Goal: Transaction & Acquisition: Purchase product/service

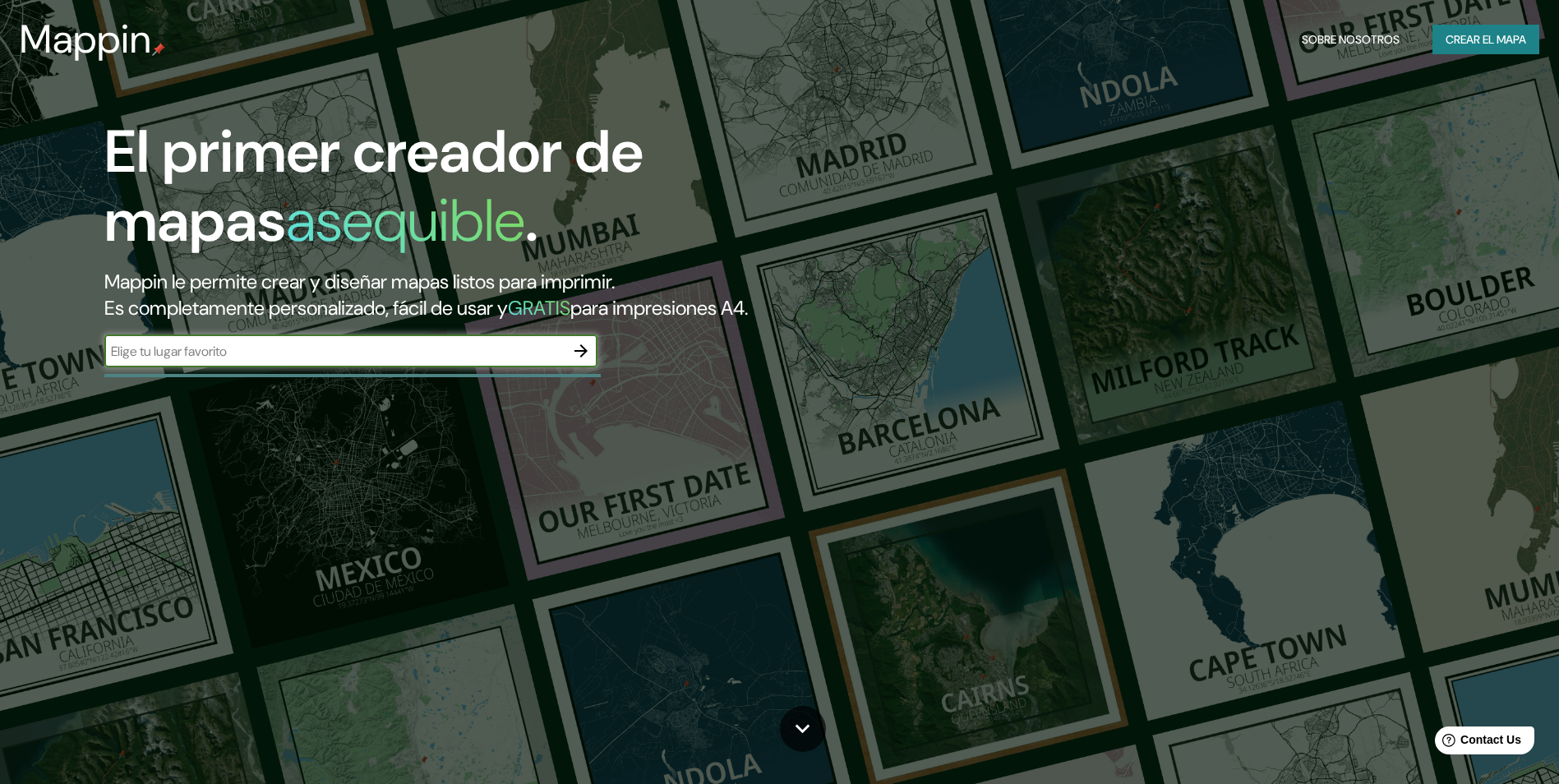
click at [350, 351] on input "text" at bounding box center [334, 352] width 460 height 19
type input "Perú"
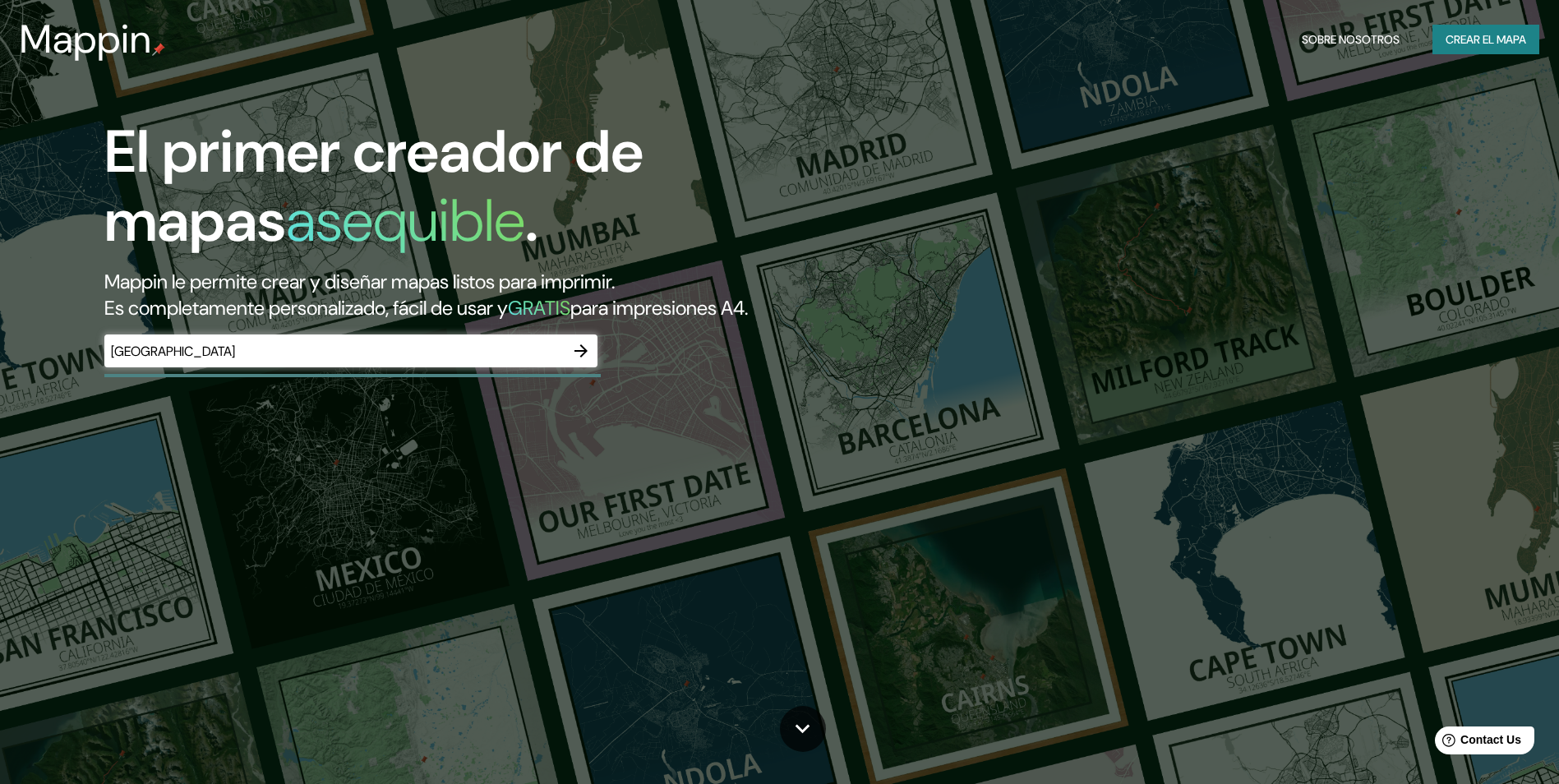
click at [598, 361] on div "El primer creador de mapas asequible . Mappin le permite crear y diseñar mapas …" at bounding box center [494, 250] width 935 height 266
click at [593, 355] on button "button" at bounding box center [580, 351] width 32 height 32
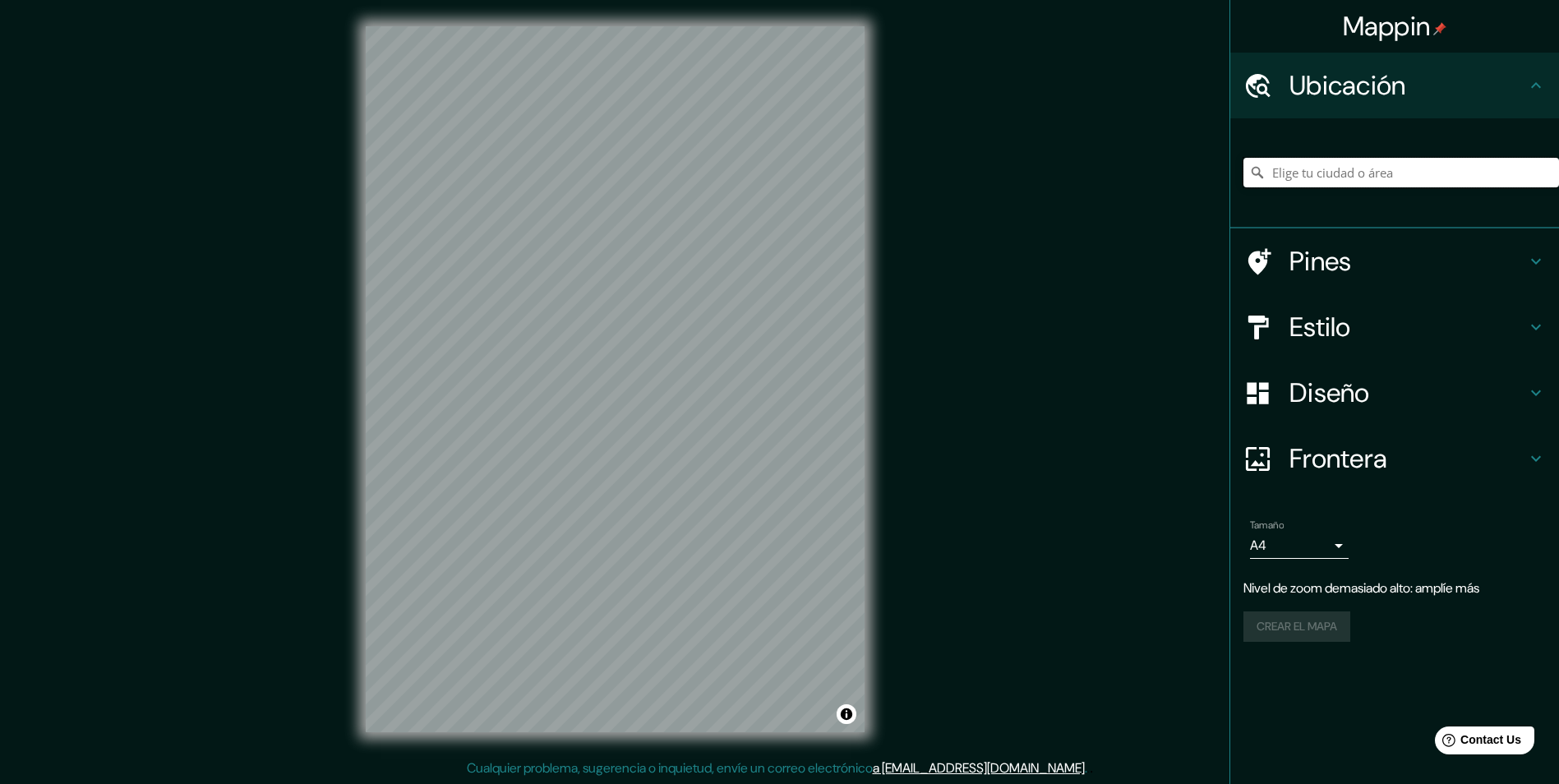
click at [1338, 171] on input "Elige tu ciudad o área" at bounding box center [1401, 172] width 315 height 30
paste input "O.N.G Hilo Rojo"
type input "Esperance Landing, Luisiana, Estados Unidos"
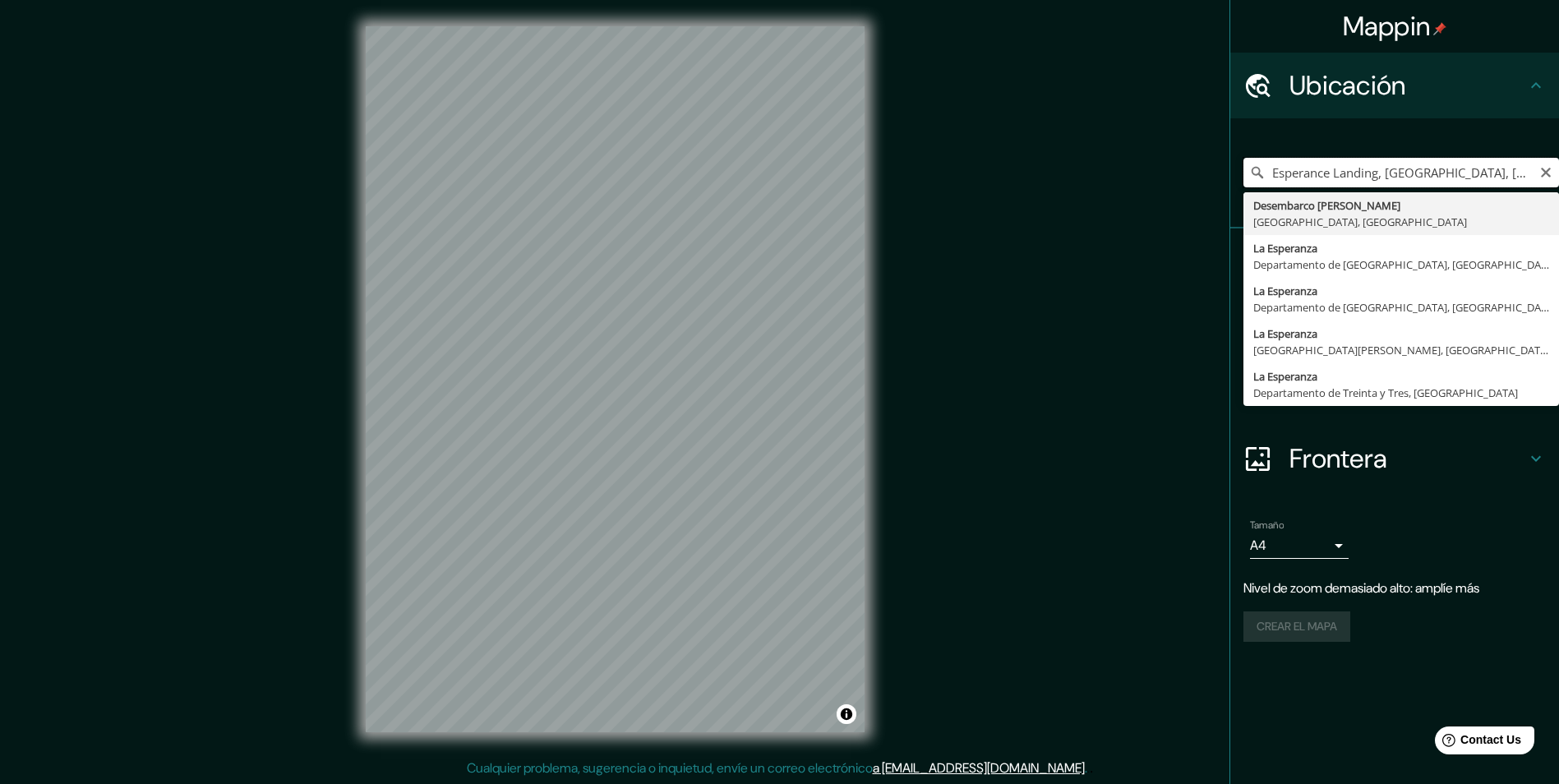
click at [1356, 171] on input "Esperance Landing, Luisiana, Estados Unidos" at bounding box center [1401, 172] width 315 height 30
click at [1537, 166] on input "Esperance Landing, Luisiana, Estados Unidos" at bounding box center [1401, 172] width 315 height 30
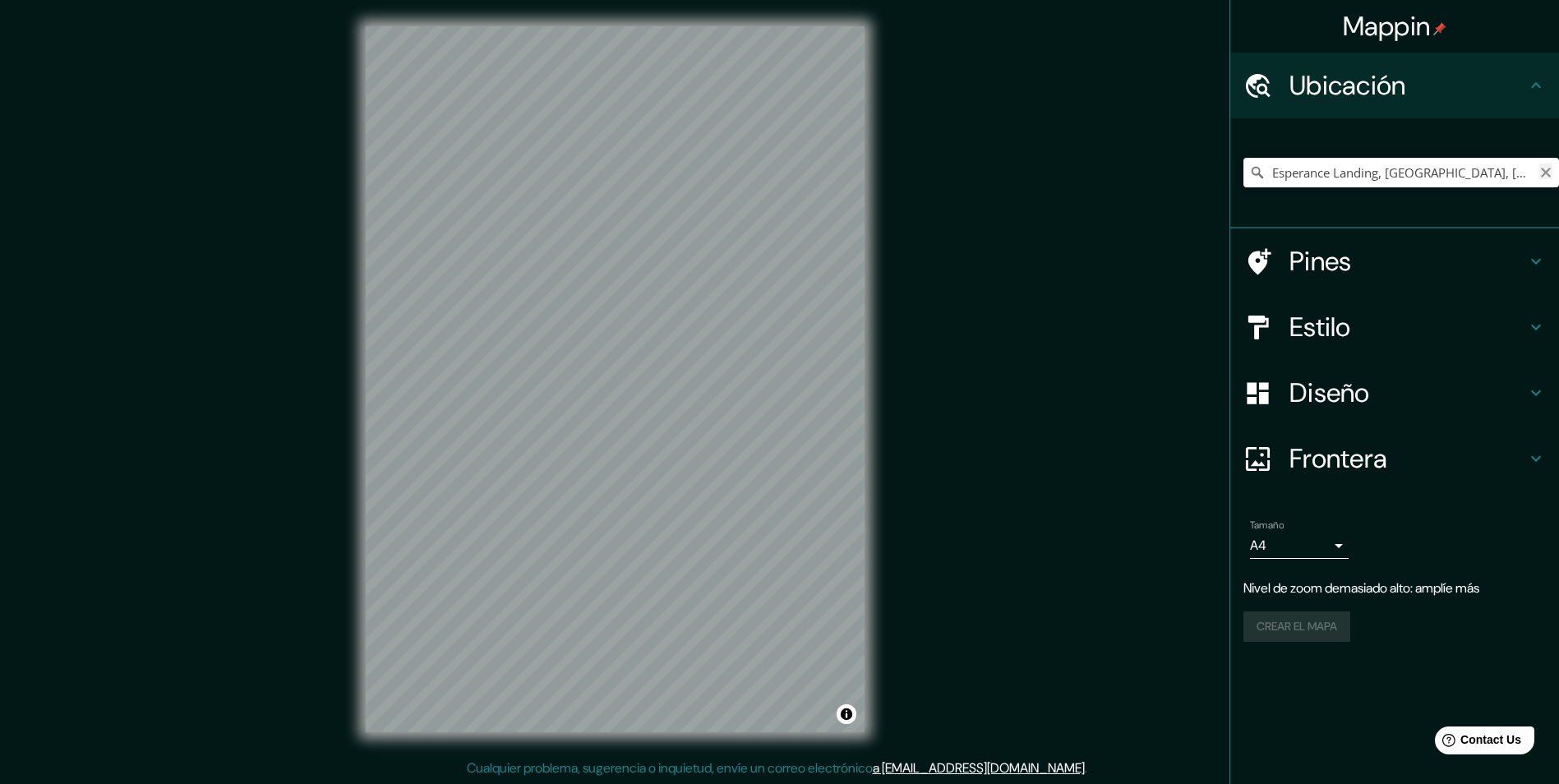
click at [1545, 170] on icon "Claro" at bounding box center [1546, 172] width 13 height 13
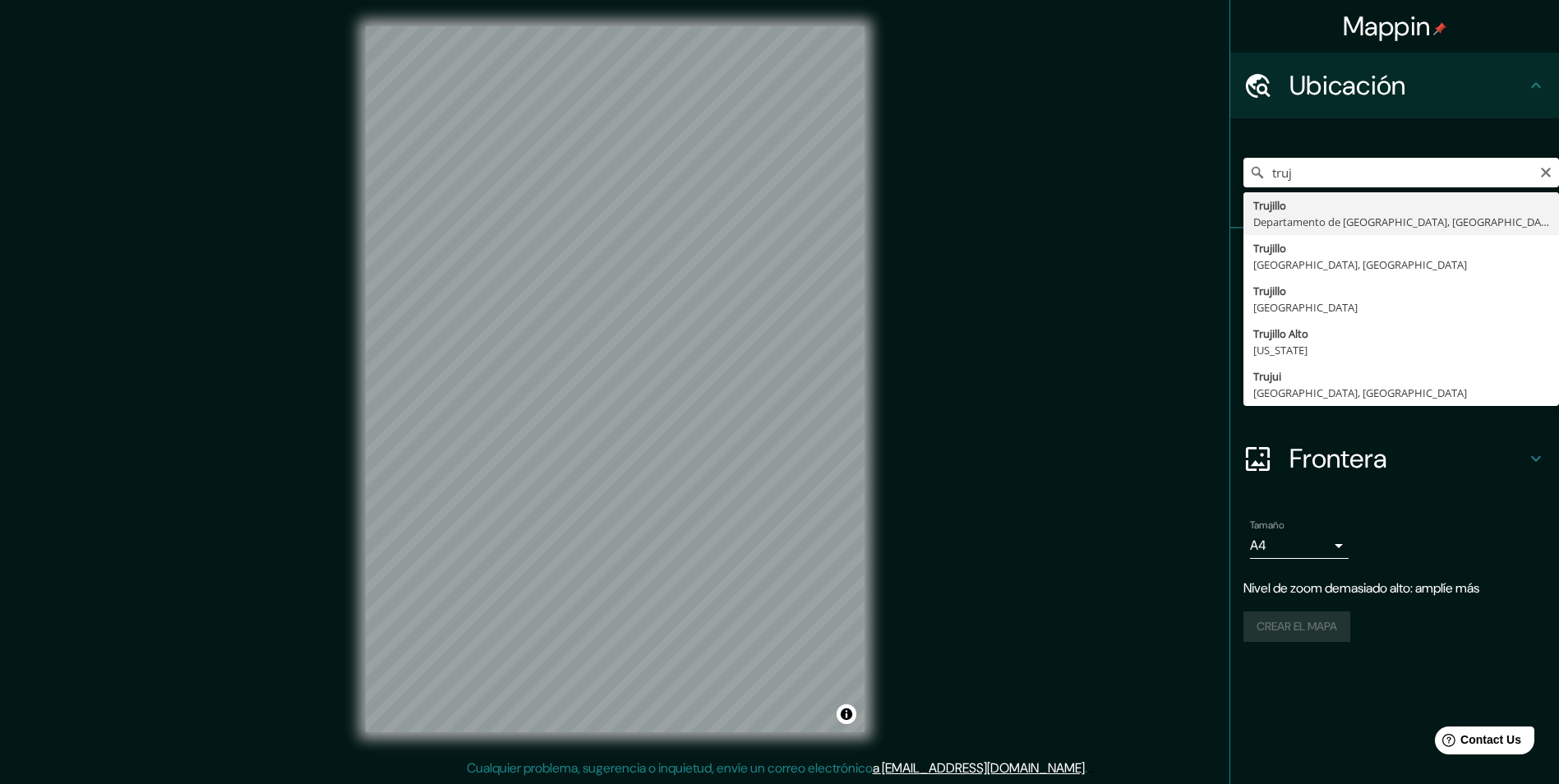
type input "Trujillo, Departamento de La Libertad, Perú"
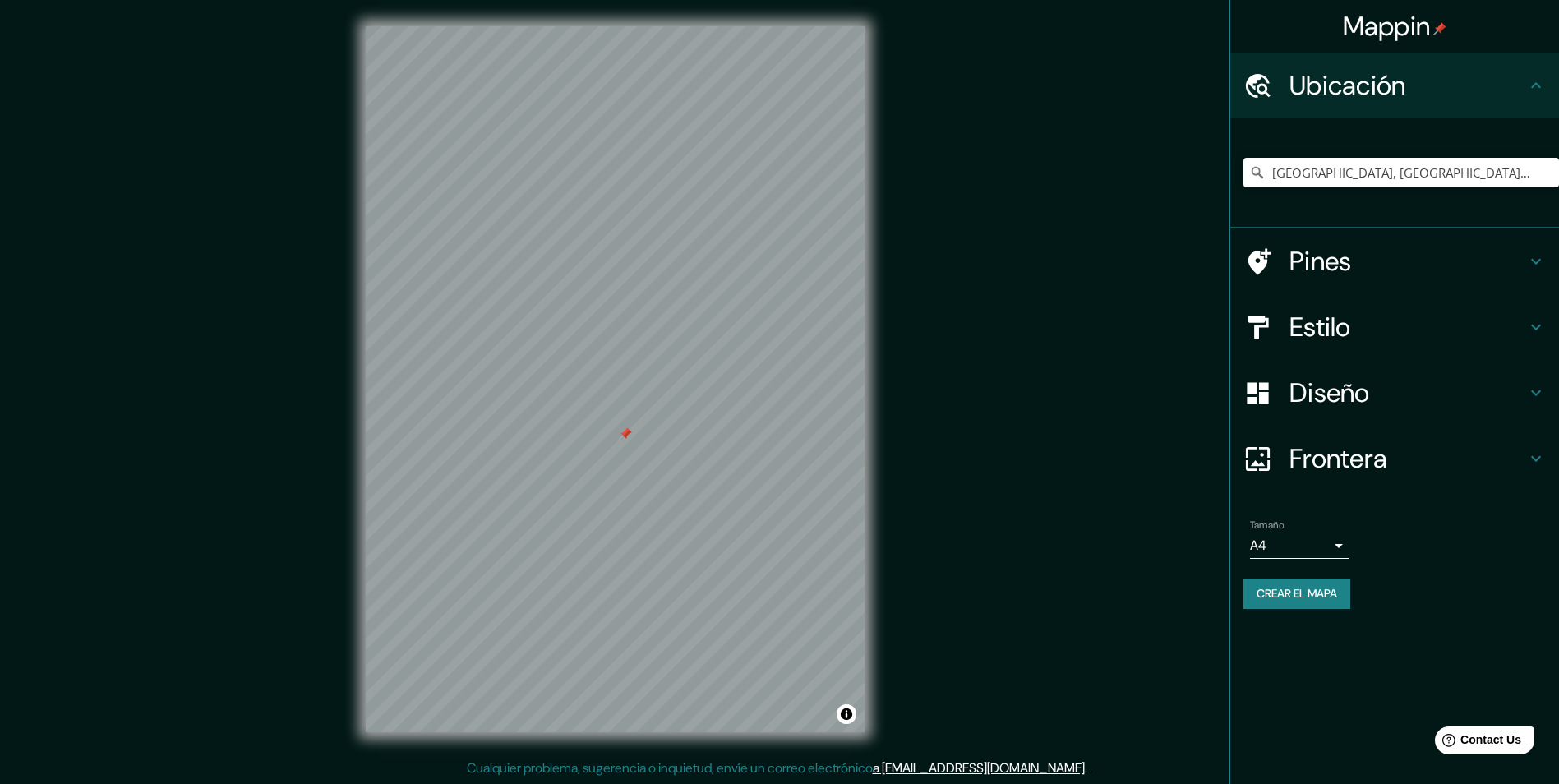
click at [1429, 279] on div "Pines" at bounding box center [1394, 261] width 329 height 66
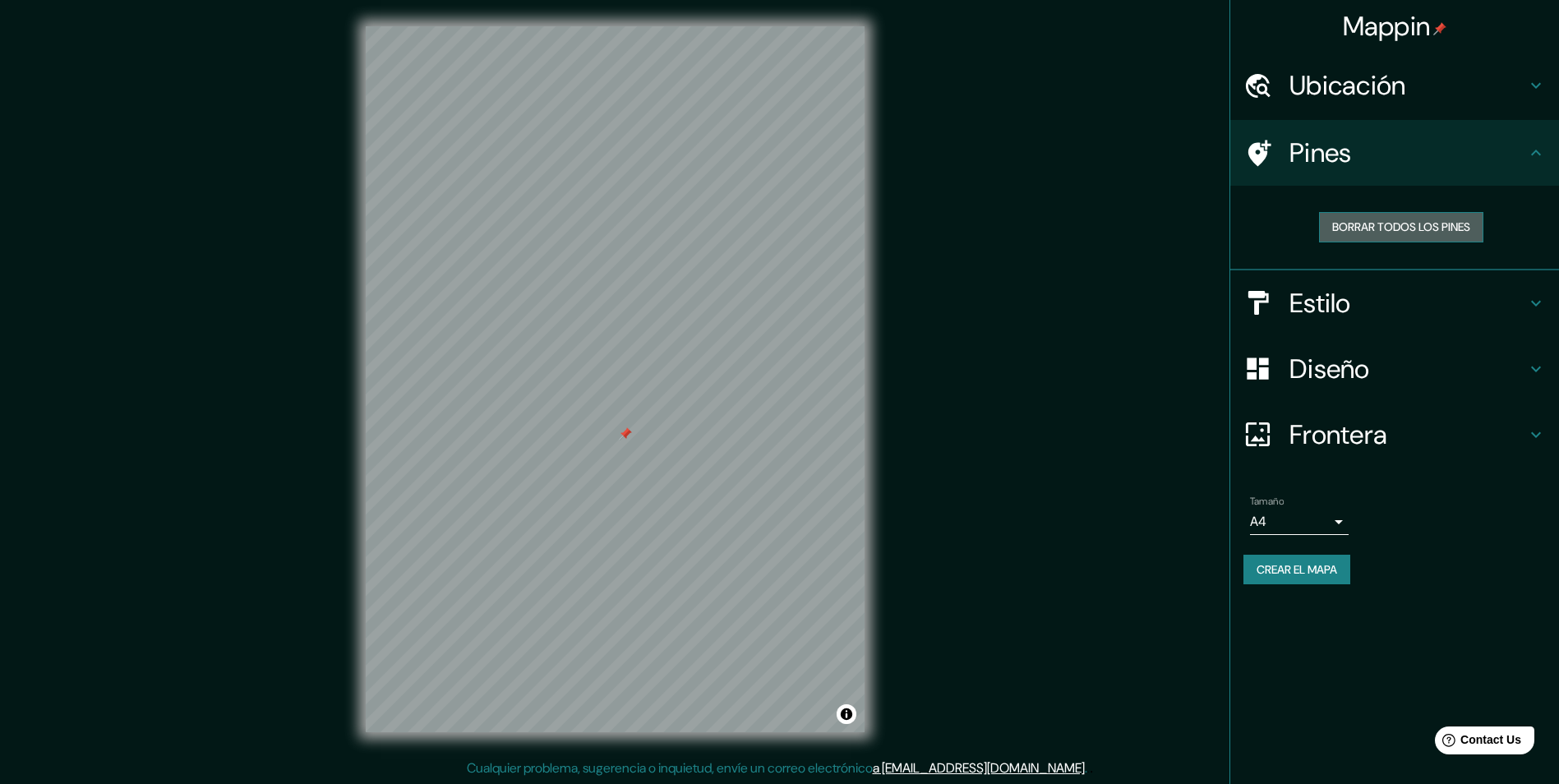
click at [1351, 220] on font "Borrar todos los pines" at bounding box center [1401, 228] width 138 height 21
click at [1366, 164] on h4 "Pines" at bounding box center [1407, 152] width 236 height 32
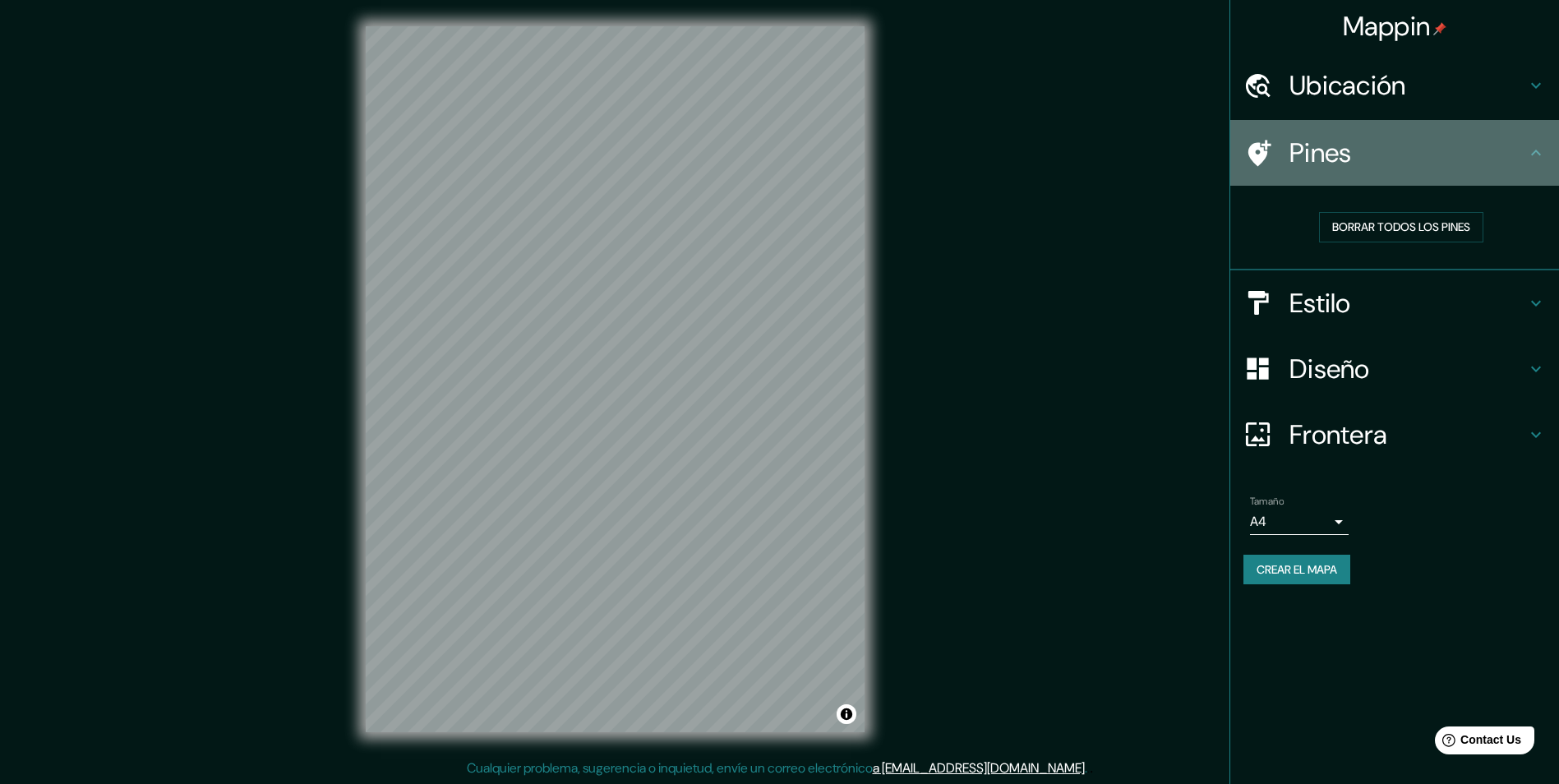
click at [1526, 145] on div "Pines" at bounding box center [1394, 152] width 329 height 66
click at [1539, 150] on icon at bounding box center [1535, 152] width 20 height 20
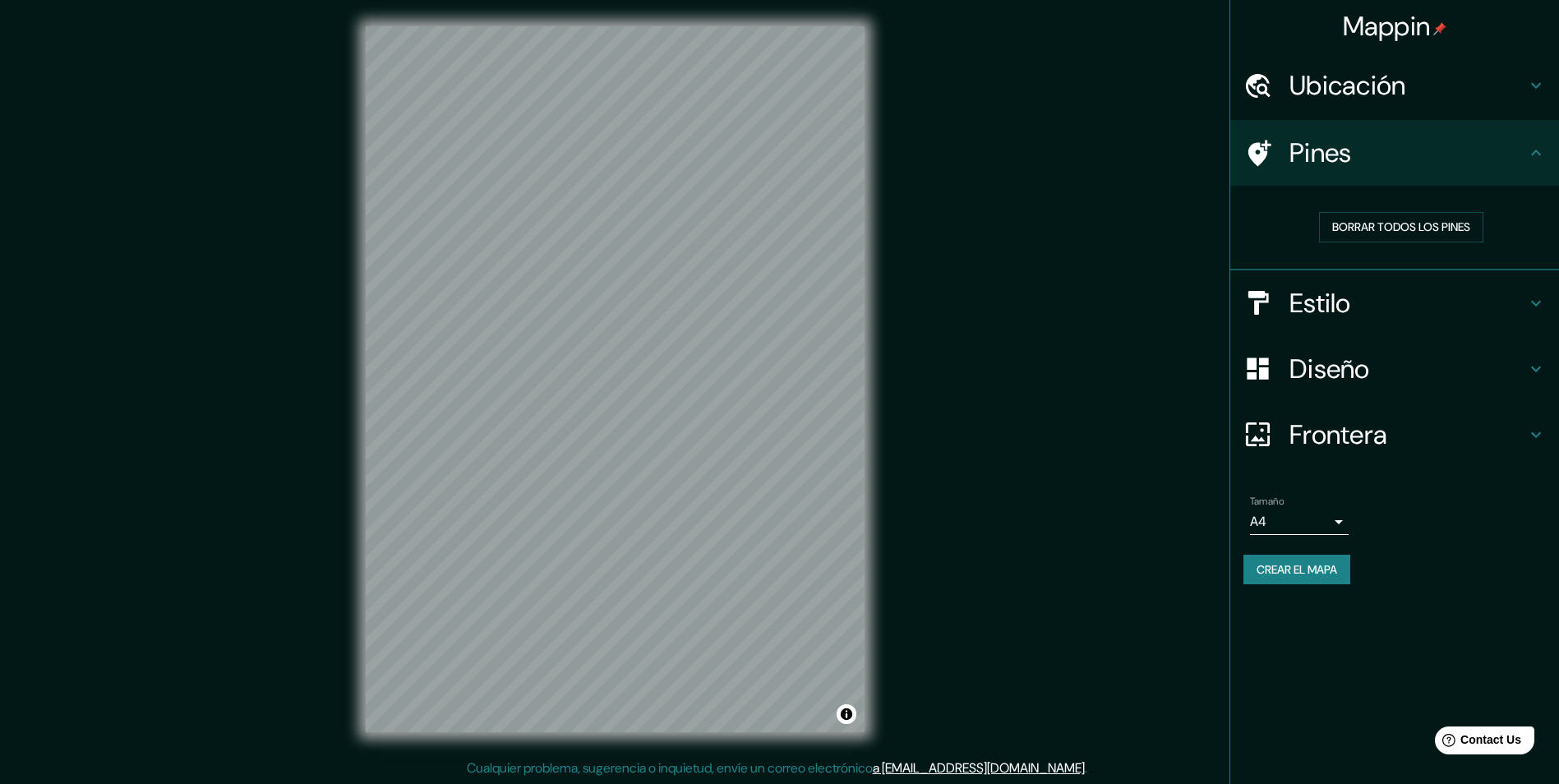
click at [1481, 285] on div "Estilo" at bounding box center [1394, 303] width 329 height 66
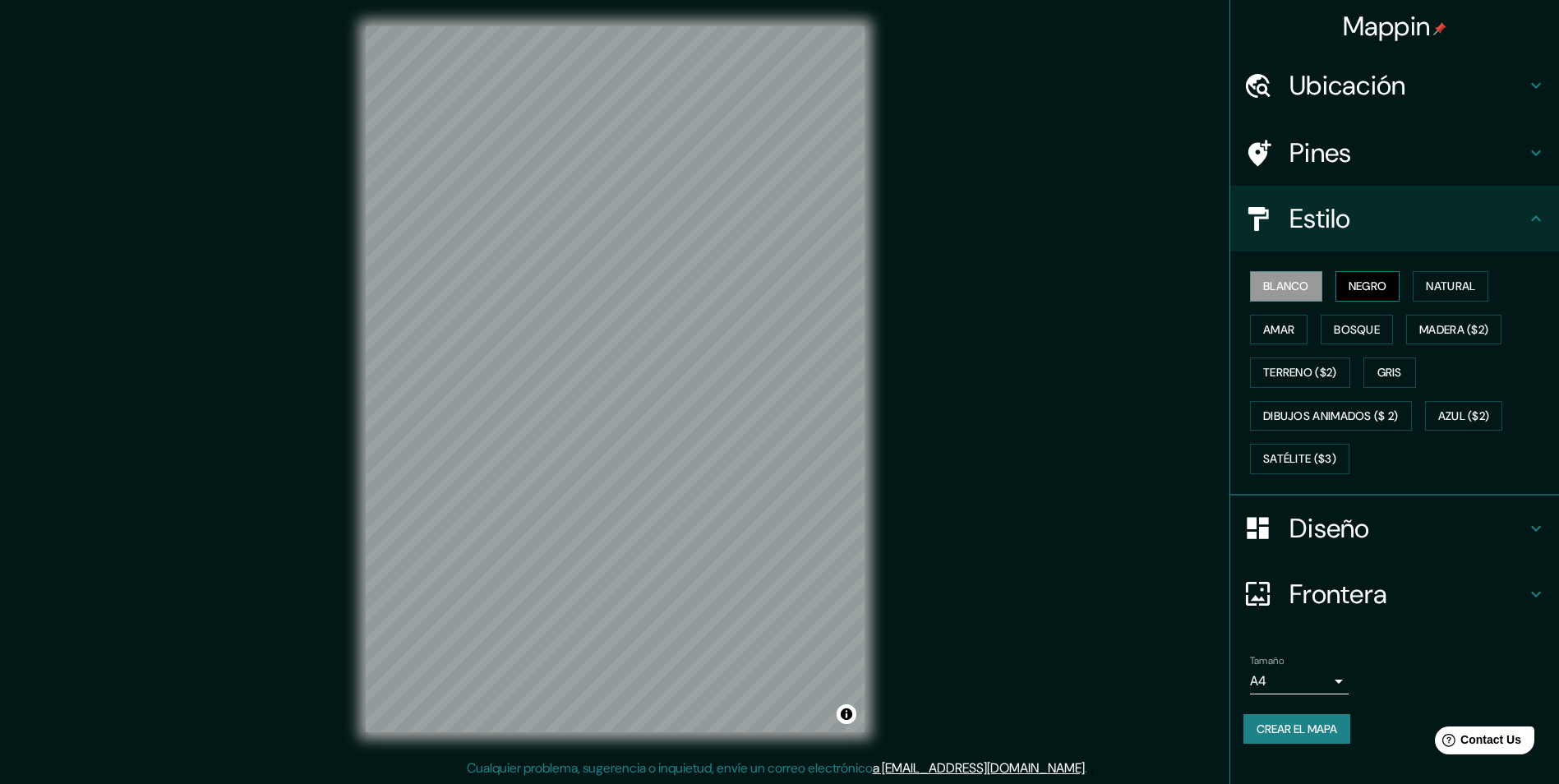
click at [1358, 280] on font "Negro" at bounding box center [1367, 287] width 39 height 21
click at [1326, 281] on div "Blanco Negro Natural Amar Bosque Madera ($2) Terreno ($2) Gris Dibujos animados…" at bounding box center [1401, 372] width 315 height 216
click at [1325, 281] on div "Blanco Negro Natural Amar Bosque Madera ($2) Terreno ($2) Gris Dibujos animados…" at bounding box center [1401, 372] width 315 height 216
drag, startPoint x: 1325, startPoint y: 281, endPoint x: 1308, endPoint y: 285, distance: 17.5
click at [1308, 285] on font "Blanco" at bounding box center [1286, 287] width 46 height 21
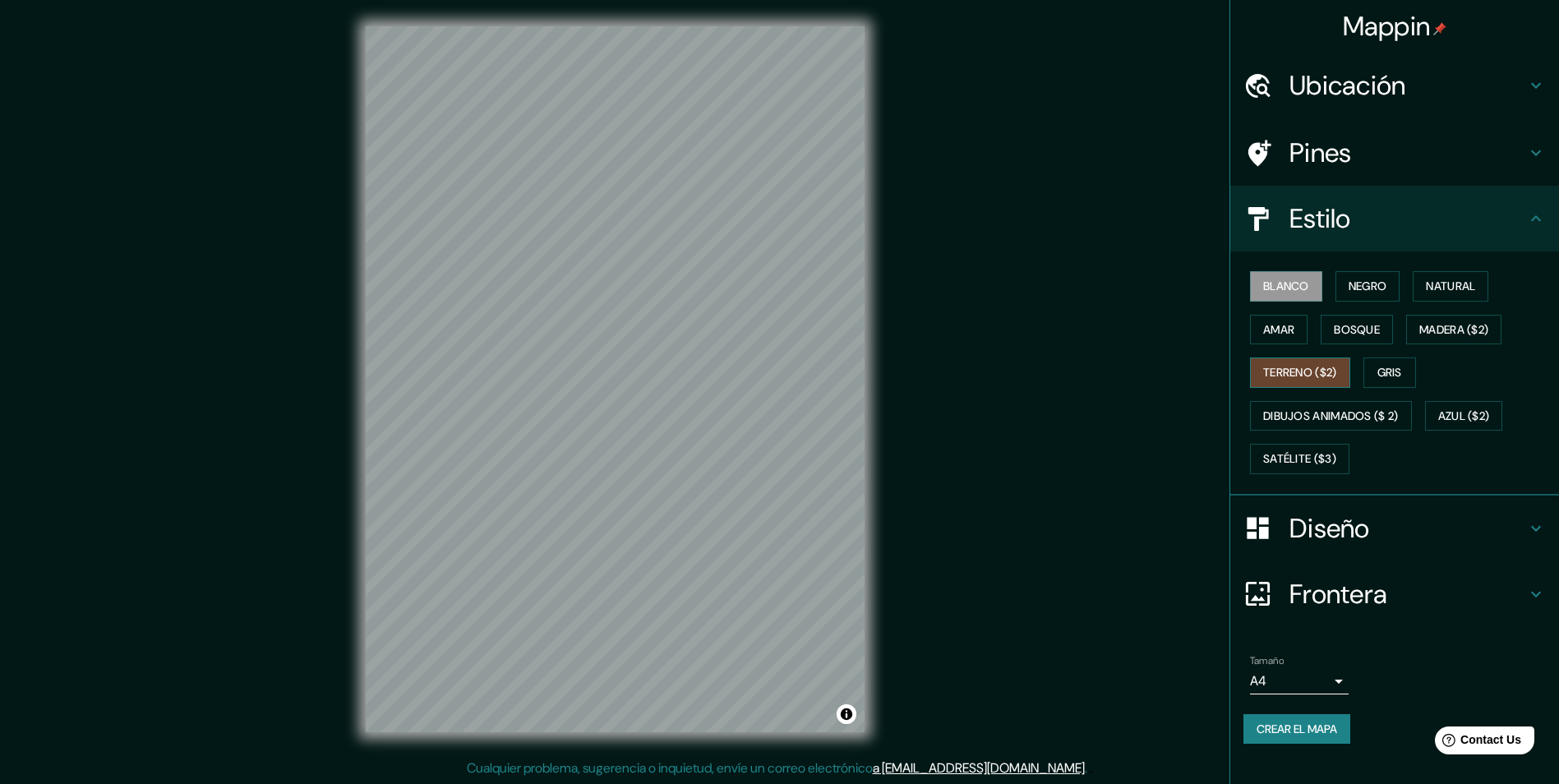
drag, startPoint x: 1285, startPoint y: 396, endPoint x: 1291, endPoint y: 384, distance: 13.4
click at [1286, 393] on div "Blanco Negro Natural Amar Bosque Madera ($2) Terreno ($2) Gris Dibujos animados…" at bounding box center [1401, 372] width 315 height 216
click at [1293, 374] on font "Terreno ($2)" at bounding box center [1300, 372] width 74 height 21
click at [1367, 414] on font "Dibujos animados ($ 2)" at bounding box center [1330, 416] width 135 height 21
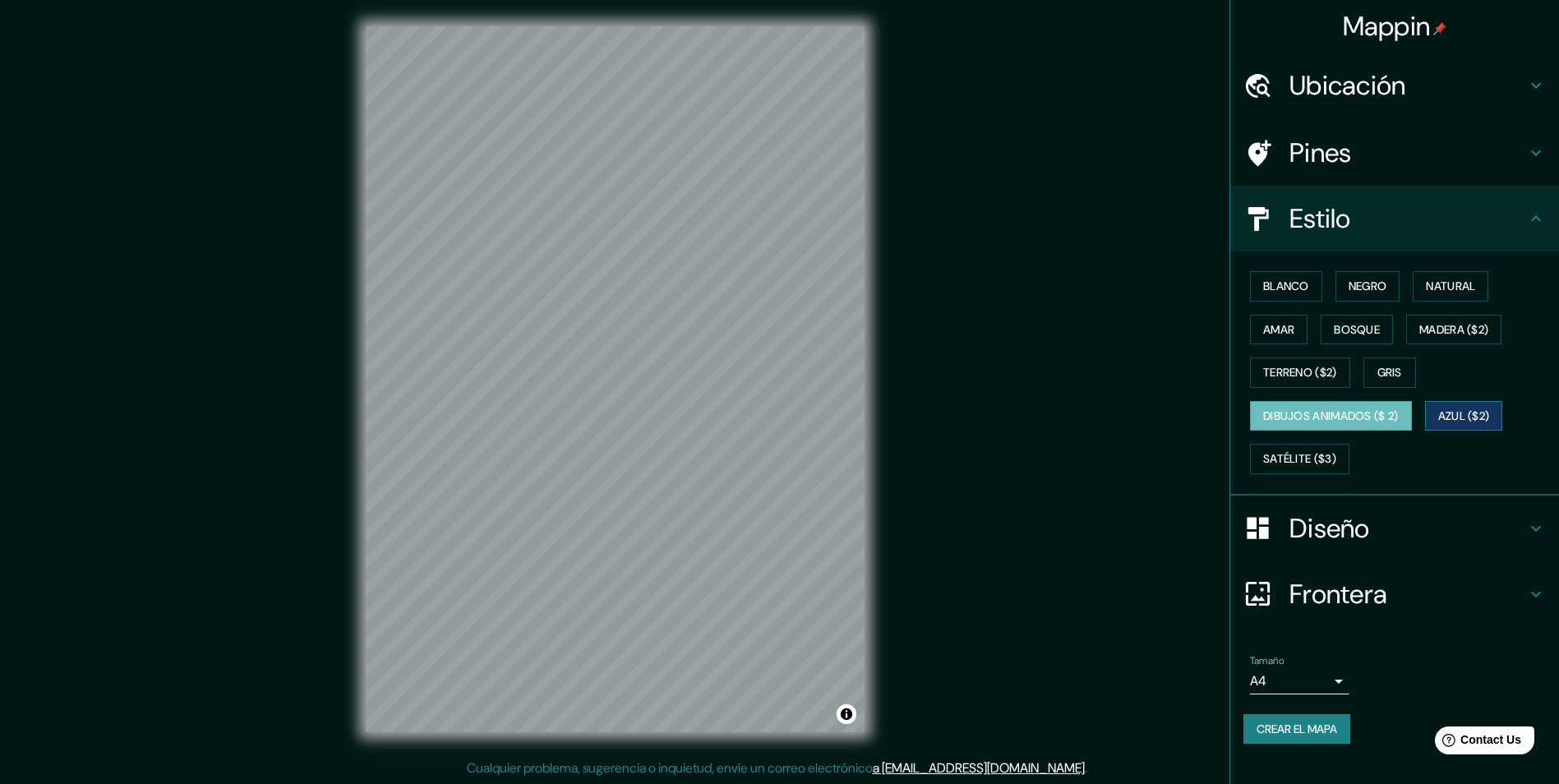
click at [1454, 424] on font "Azul ($2)" at bounding box center [1464, 416] width 51 height 21
click at [1292, 291] on font "Blanco" at bounding box center [1286, 287] width 46 height 21
click at [1304, 127] on div "Pines" at bounding box center [1394, 152] width 329 height 66
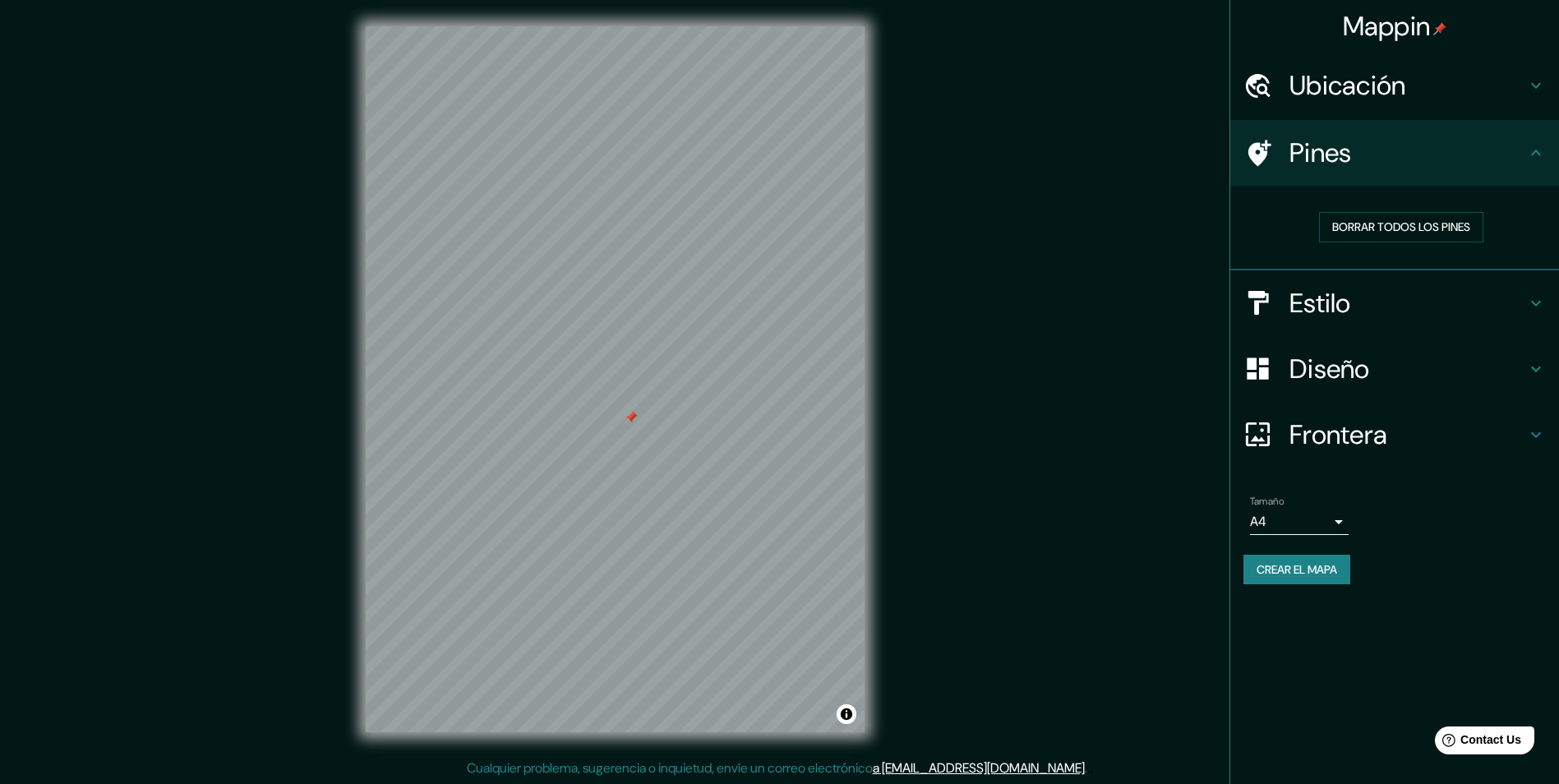
click at [1324, 295] on h4 "Estilo" at bounding box center [1407, 303] width 236 height 32
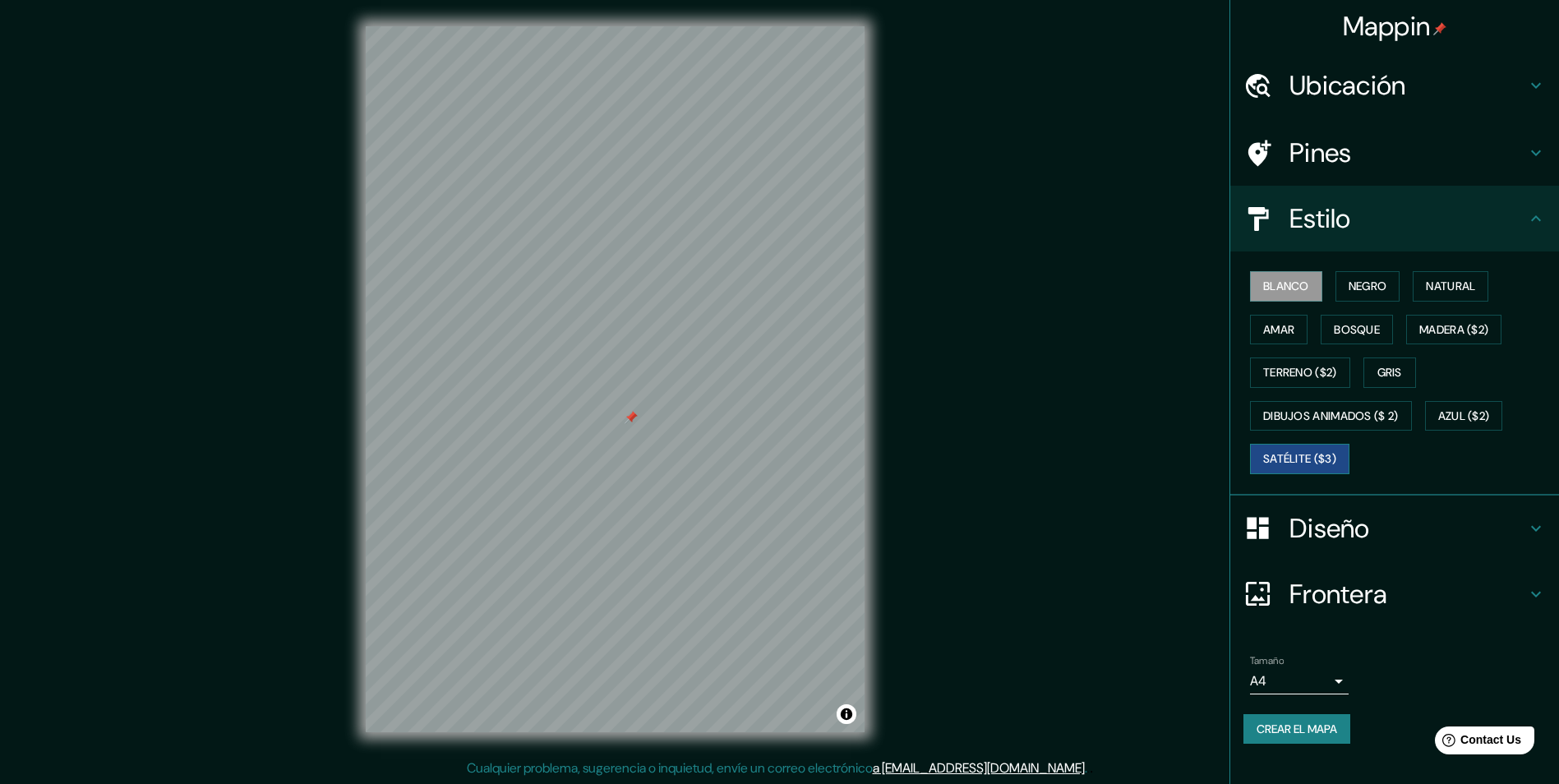
click at [1321, 458] on font "Satélite ($3)" at bounding box center [1299, 459] width 73 height 21
click at [1286, 279] on font "Blanco" at bounding box center [1286, 287] width 46 height 21
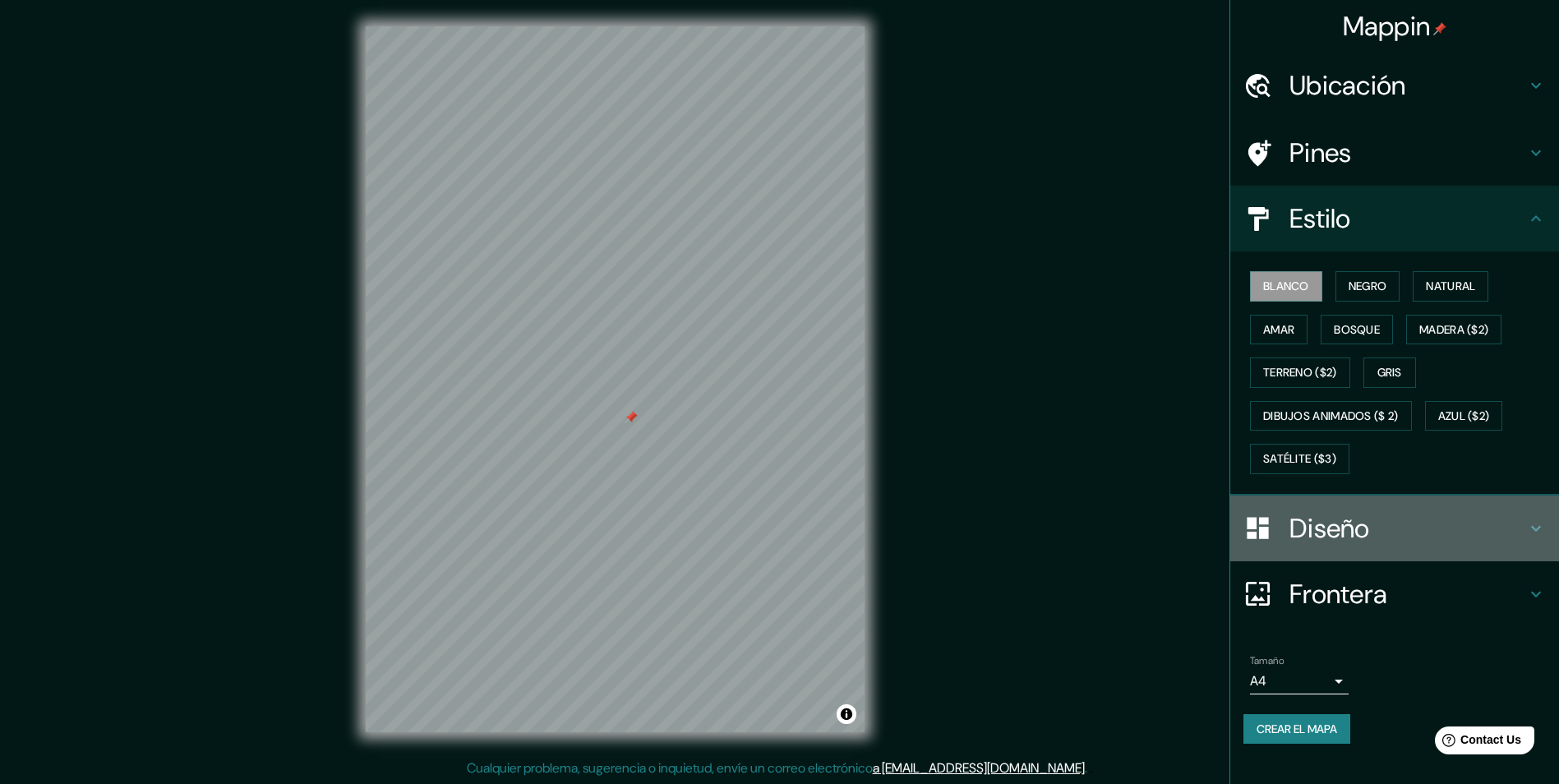
click at [1371, 540] on h4 "Diseño" at bounding box center [1407, 528] width 236 height 32
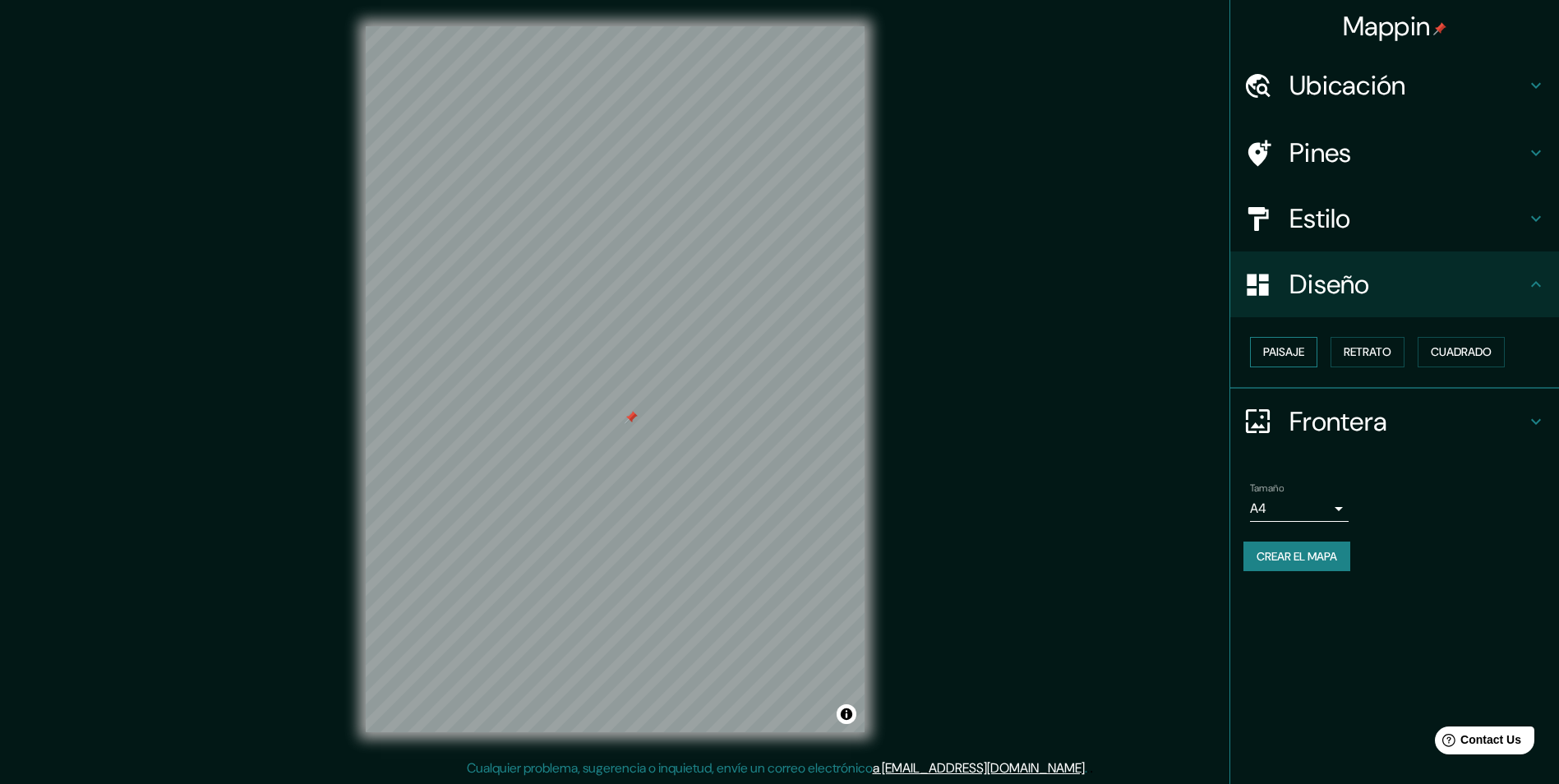
click at [1292, 362] on button "Paisaje" at bounding box center [1284, 352] width 68 height 30
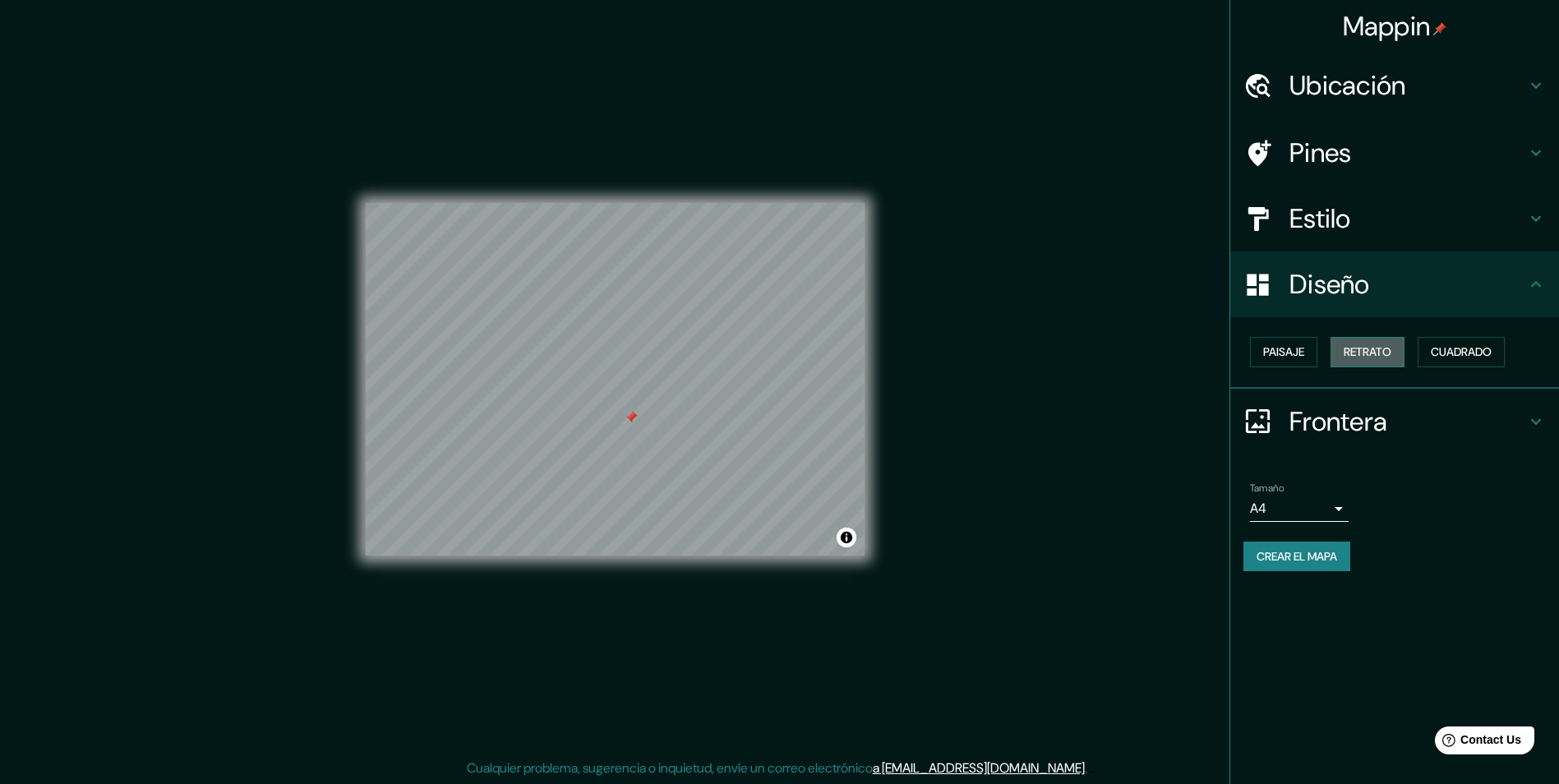
click at [1349, 359] on font "Retrato" at bounding box center [1367, 352] width 48 height 21
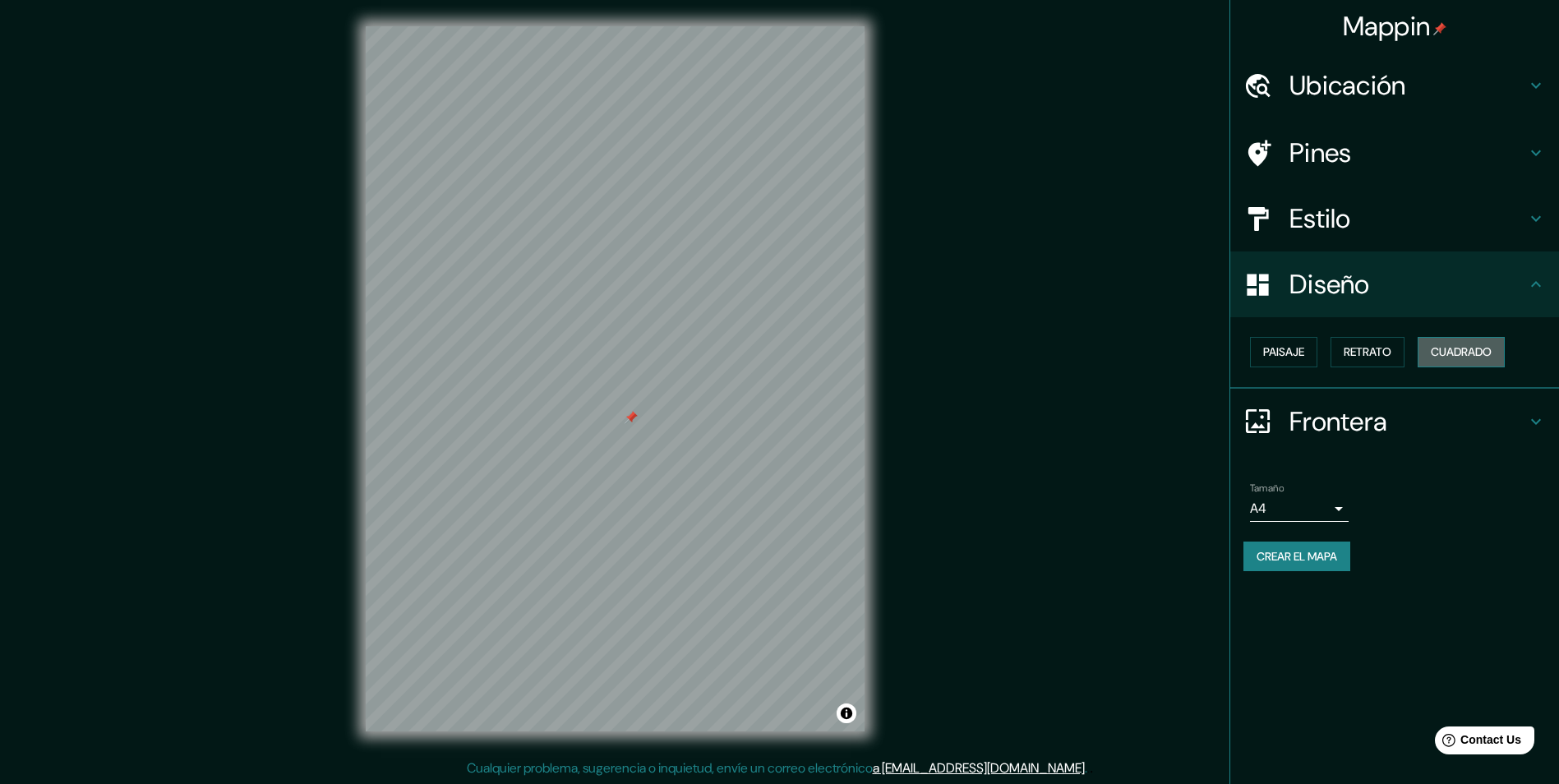
click at [1449, 353] on font "Cuadrado" at bounding box center [1461, 352] width 61 height 21
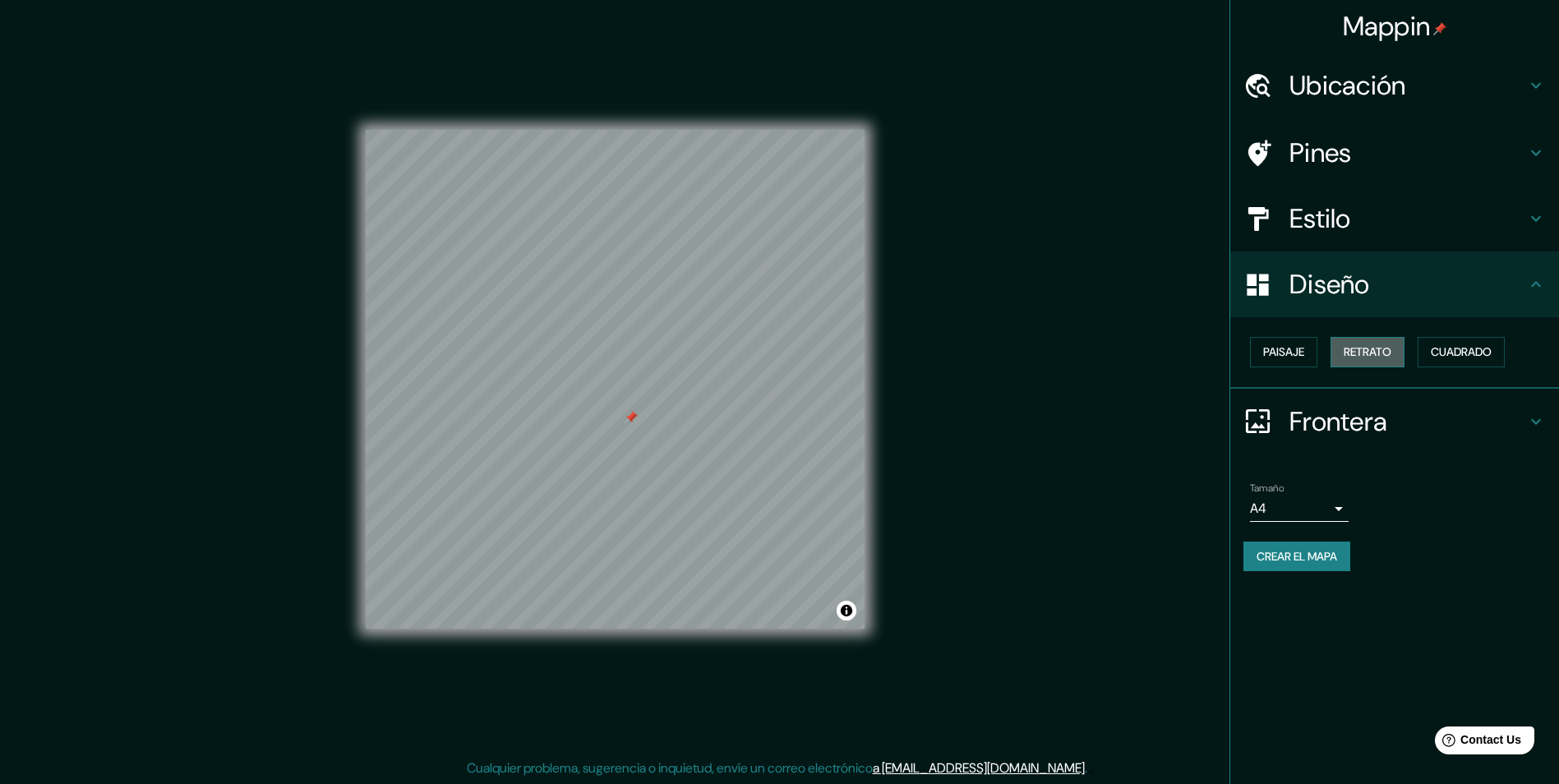
click at [1375, 357] on font "Retrato" at bounding box center [1367, 352] width 48 height 21
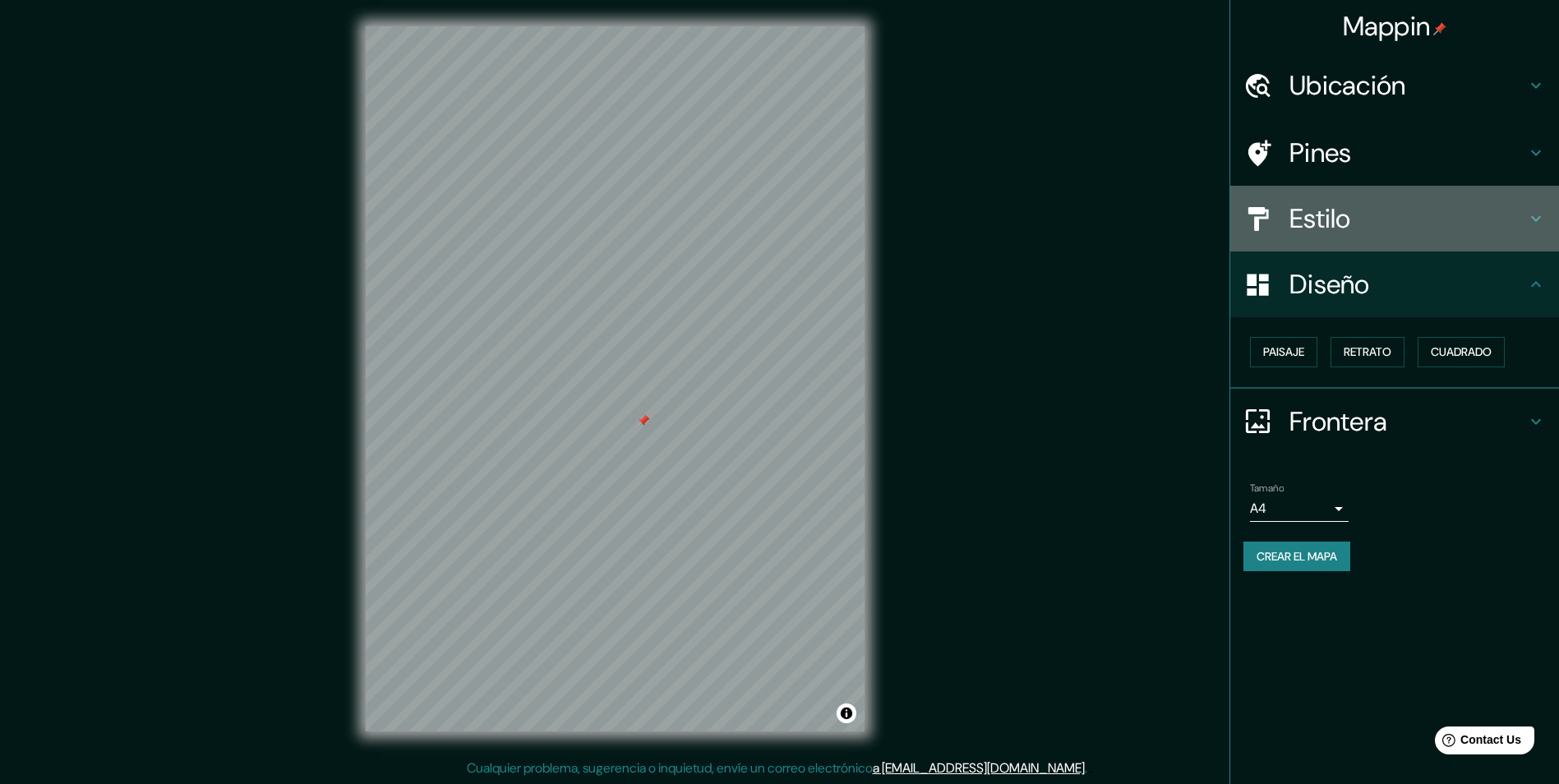
click at [1360, 231] on h4 "Estilo" at bounding box center [1407, 218] width 236 height 32
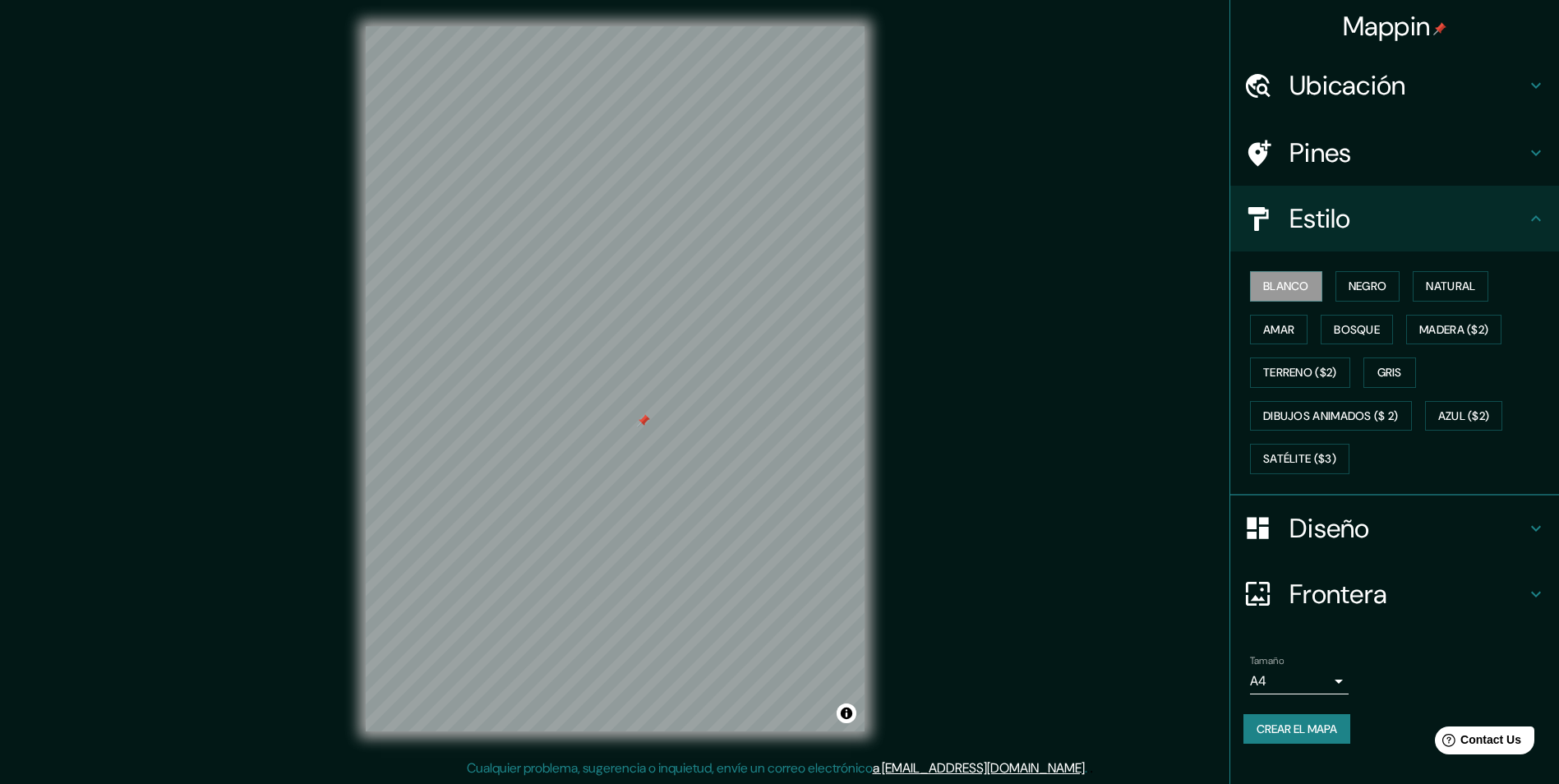
click at [1354, 160] on h4 "Pines" at bounding box center [1407, 152] width 236 height 32
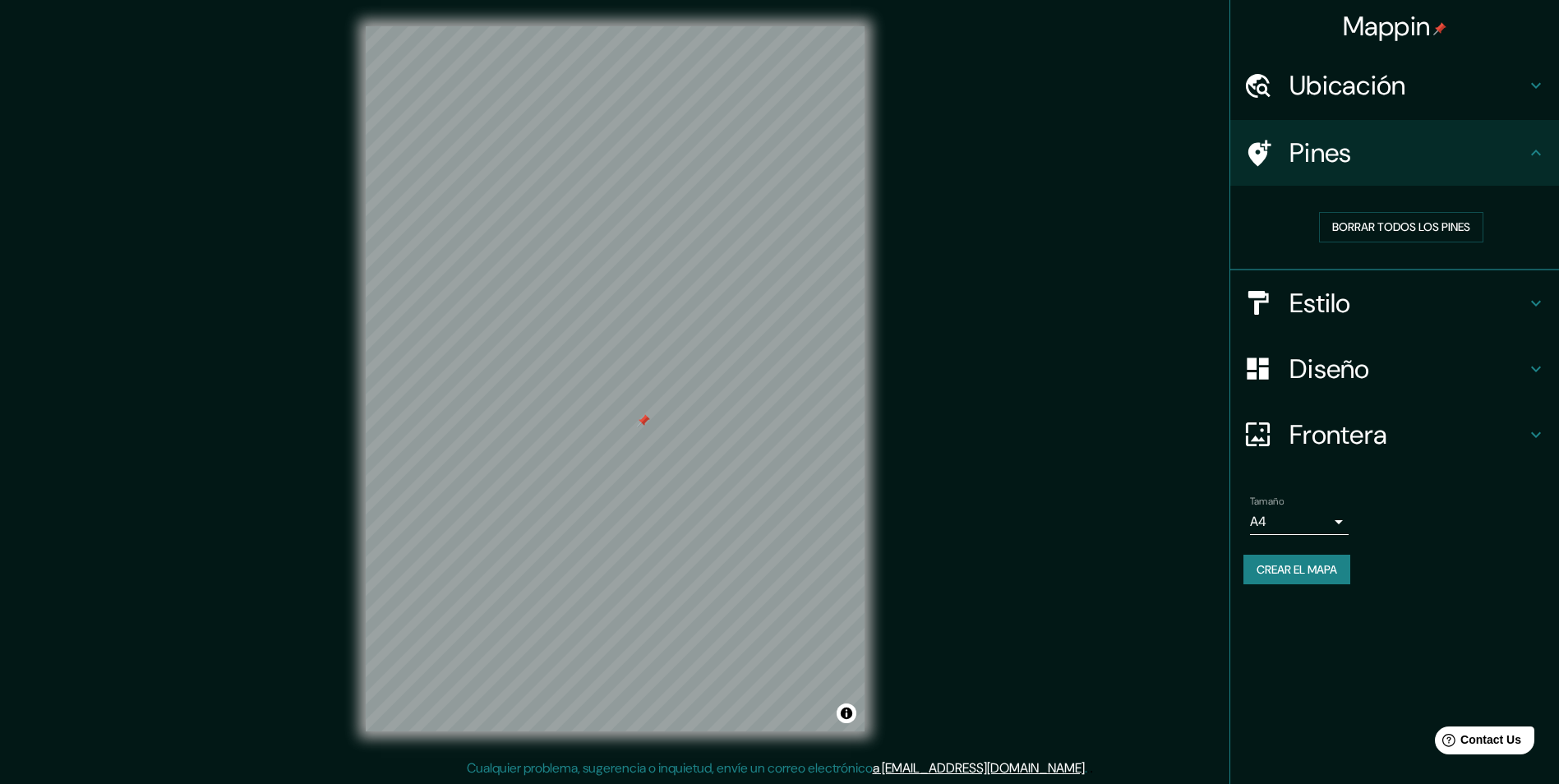
click at [1356, 89] on h4 "Ubicación" at bounding box center [1407, 85] width 236 height 32
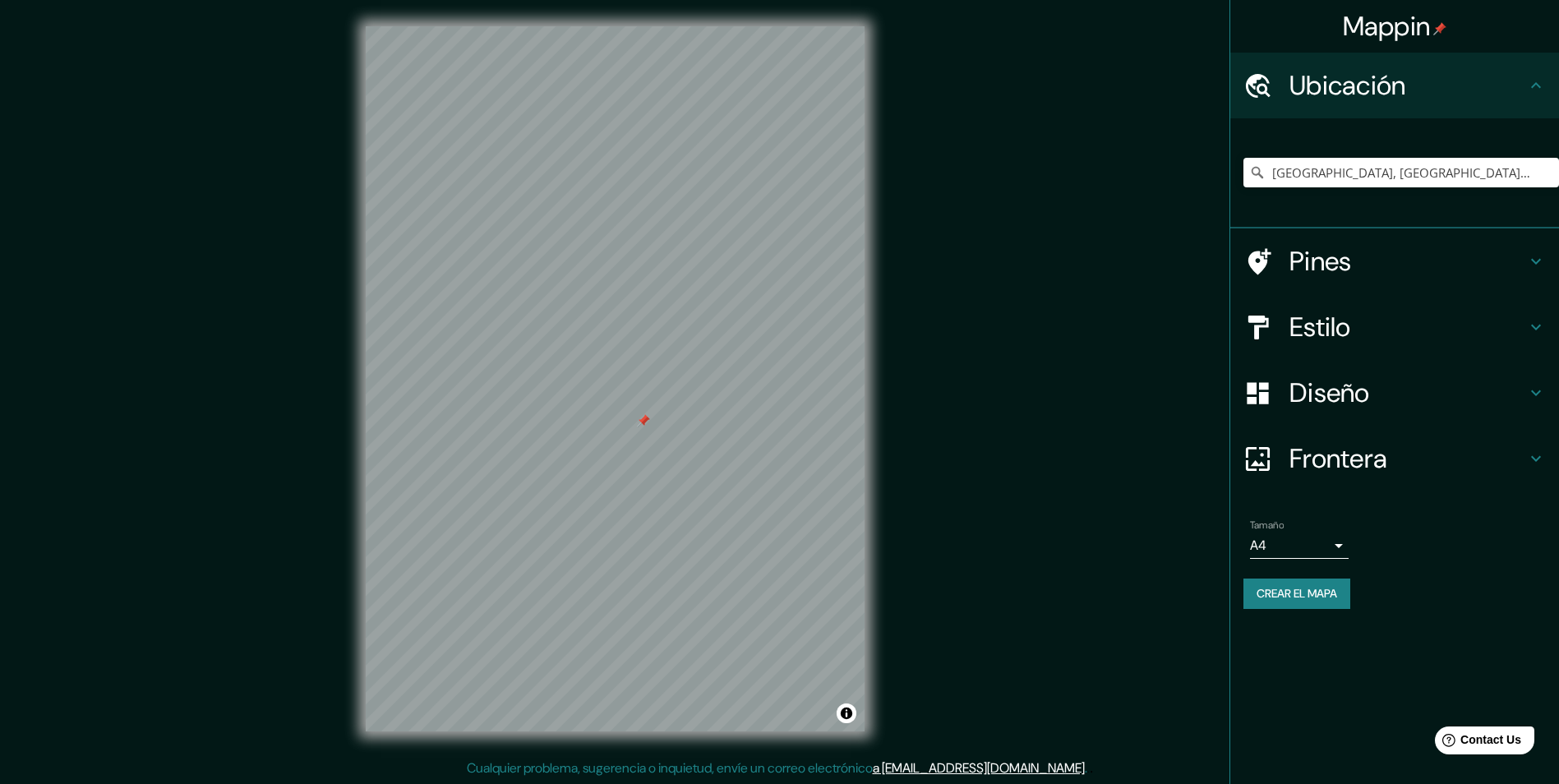
click at [1356, 89] on h4 "Ubicación" at bounding box center [1407, 85] width 236 height 32
click at [1348, 259] on h4 "Pines" at bounding box center [1407, 261] width 236 height 32
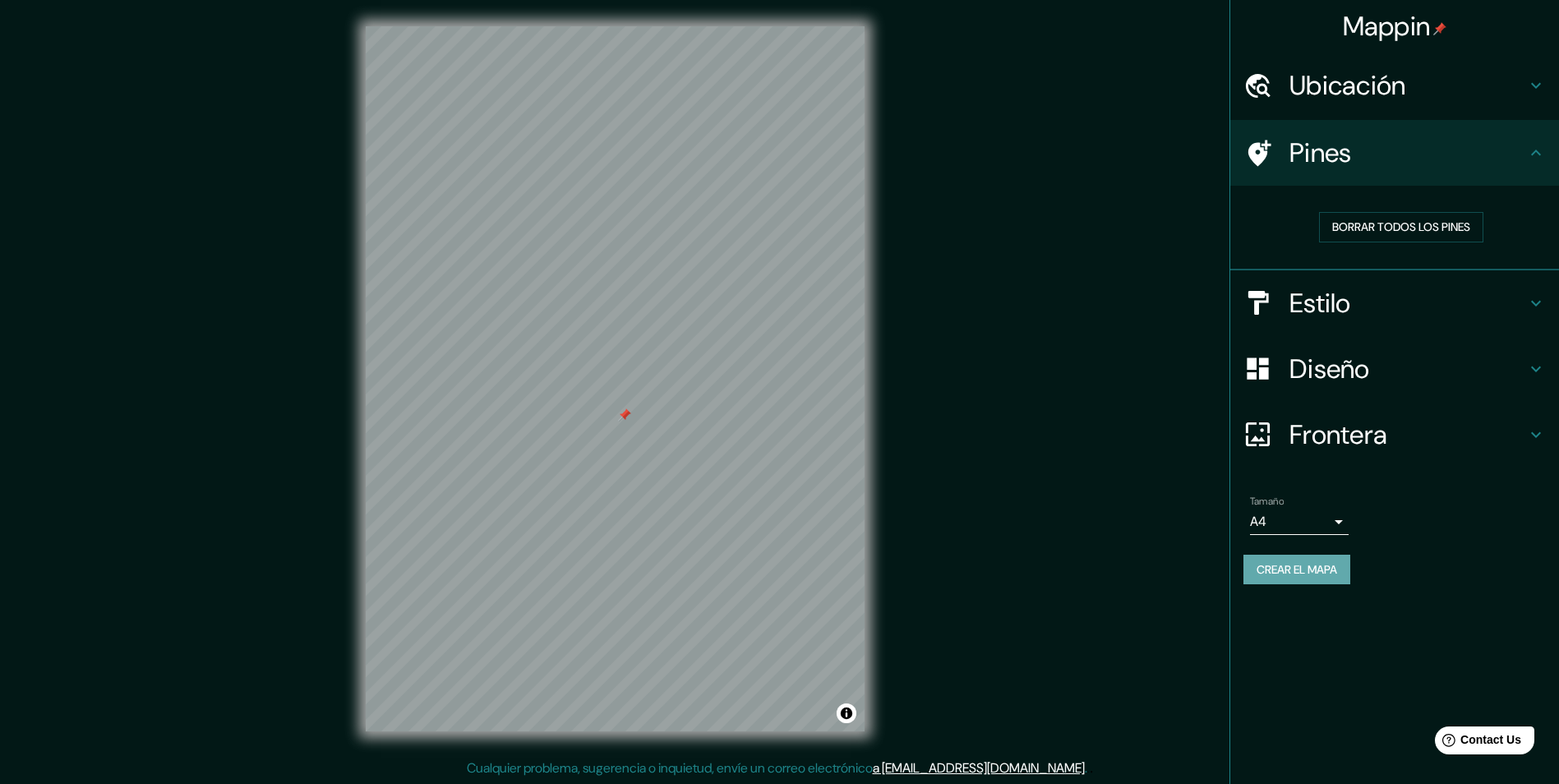
click at [1319, 571] on font "Crear el mapa" at bounding box center [1296, 570] width 81 height 21
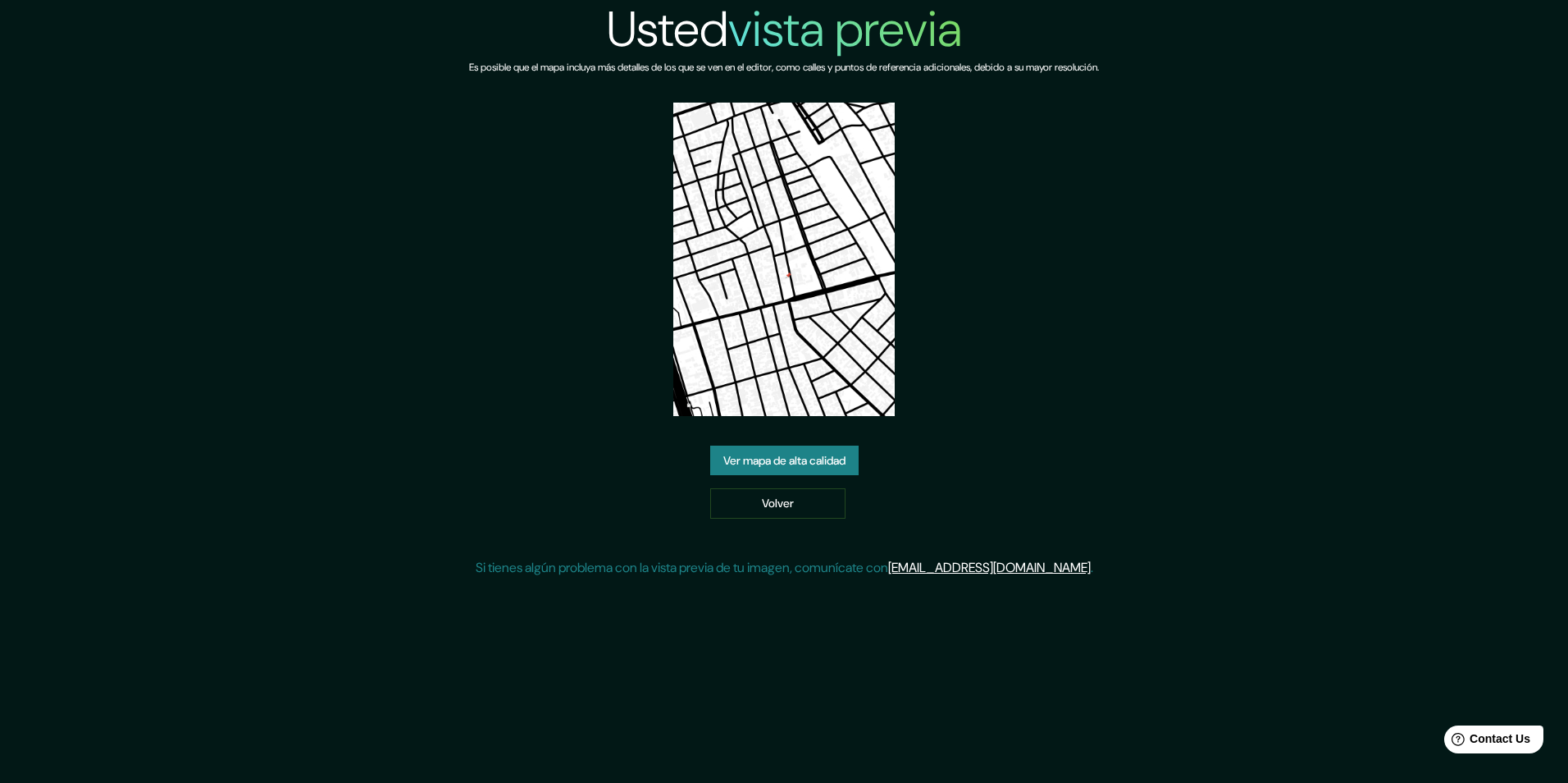
click at [777, 450] on link "Ver mapa de alta calidad" at bounding box center [784, 460] width 148 height 30
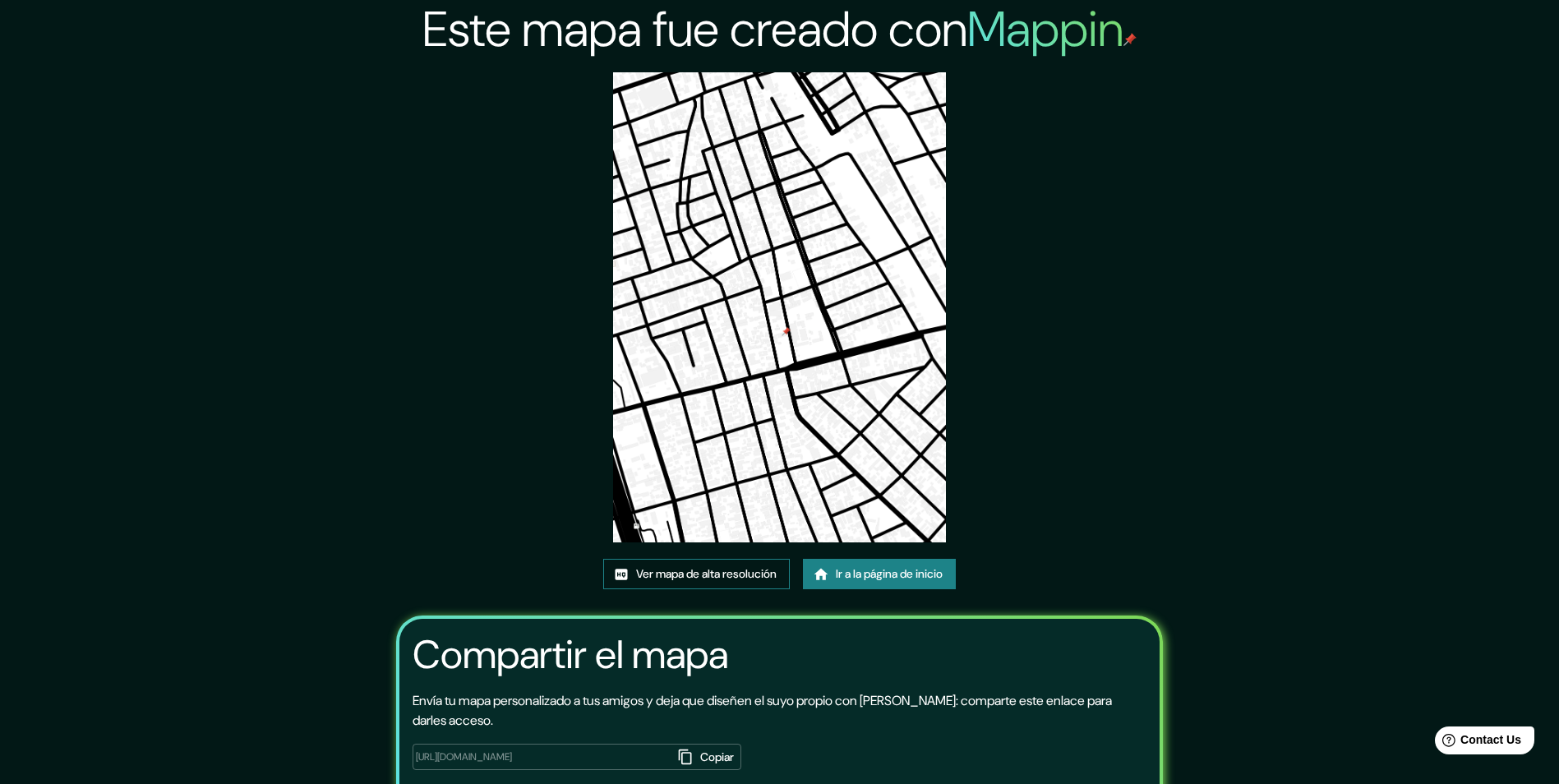
click at [668, 582] on font "Ver mapa de alta resolución" at bounding box center [705, 574] width 140 height 21
